Goal: Information Seeking & Learning: Find specific fact

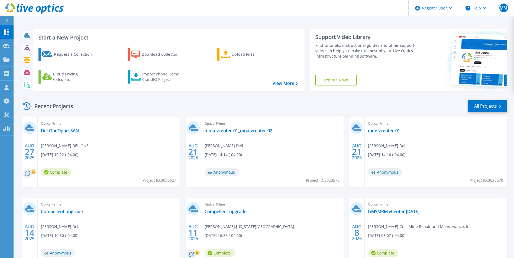
click at [8, 20] on icon at bounding box center [6, 20] width 3 height 4
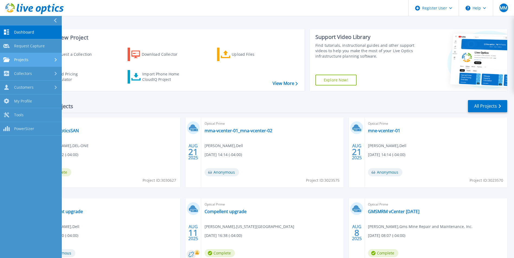
click at [21, 60] on span "Projects" at bounding box center [21, 59] width 14 height 5
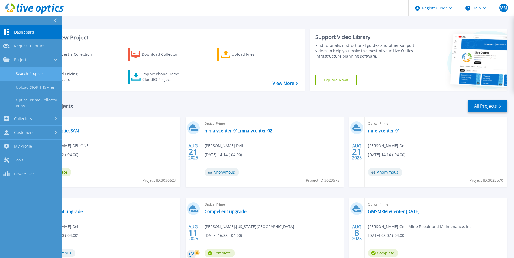
click at [35, 69] on link "Search Projects" at bounding box center [31, 74] width 62 height 14
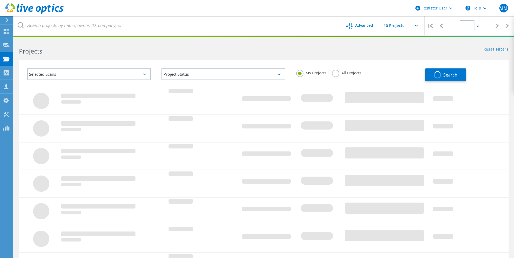
type input "1"
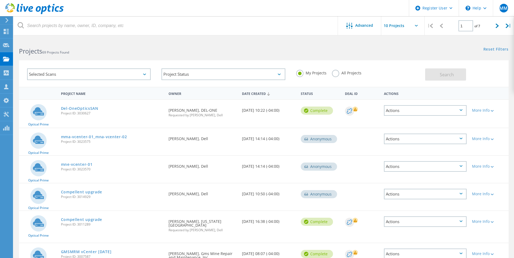
click at [110, 77] on div "Selected Scans" at bounding box center [88, 74] width 123 height 12
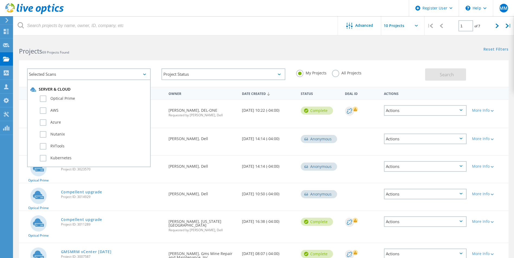
click at [120, 61] on div "Selected Scans Server & Cloud Optical Prime AWS Azure Nutanix RVTools Kubernete…" at bounding box center [263, 73] width 489 height 27
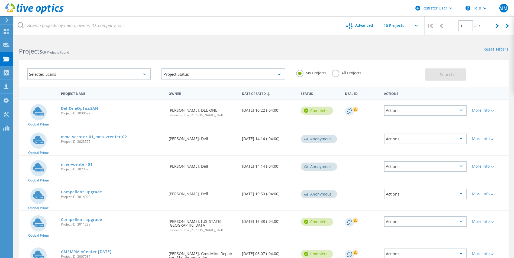
click at [351, 72] on label "All Projects" at bounding box center [347, 72] width 30 height 5
click at [0, 0] on input "All Projects" at bounding box center [0, 0] width 0 height 0
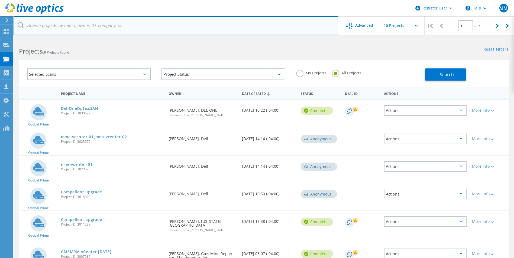
click at [194, 30] on input "text" at bounding box center [176, 25] width 324 height 19
paste input "[PERSON_NAME][EMAIL_ADDRESS][PERSON_NAME][DOMAIN_NAME]"
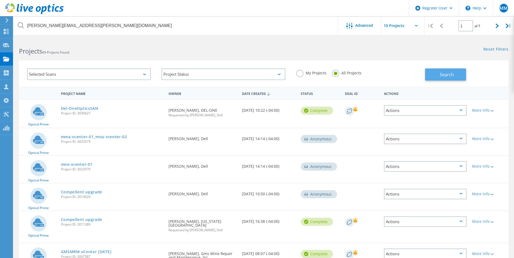
click at [438, 73] on button "Search" at bounding box center [445, 74] width 41 height 12
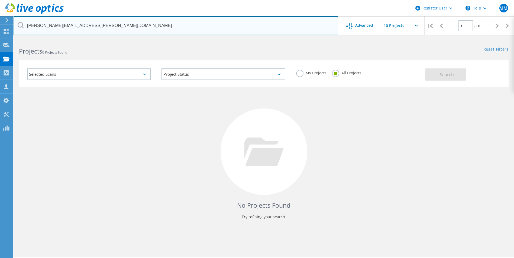
click at [143, 24] on input "[PERSON_NAME][EMAIL_ADDRESS][PERSON_NAME][DOMAIN_NAME]" at bounding box center [176, 25] width 324 height 19
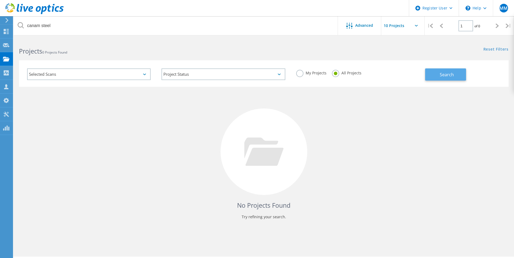
click at [446, 75] on span "Search" at bounding box center [446, 75] width 14 height 6
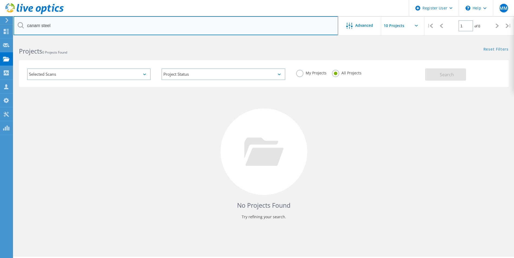
click at [69, 33] on input "canam steel" at bounding box center [176, 25] width 324 height 19
type input "csc steel"
click at [82, 27] on input "csc steel" at bounding box center [176, 25] width 324 height 19
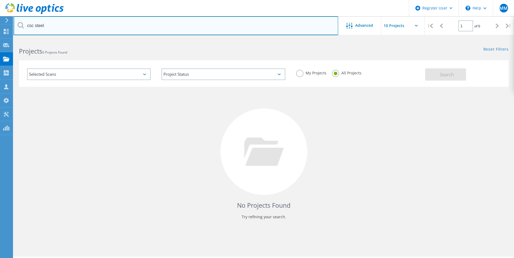
click at [82, 27] on input "csc steel" at bounding box center [176, 25] width 324 height 19
type input "[PERSON_NAME]"
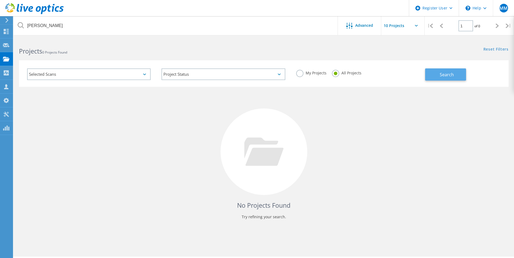
click at [430, 80] on button "Search" at bounding box center [445, 74] width 41 height 12
click at [9, 35] on div at bounding box center [6, 32] width 6 height 6
